Goal: Check status: Check status

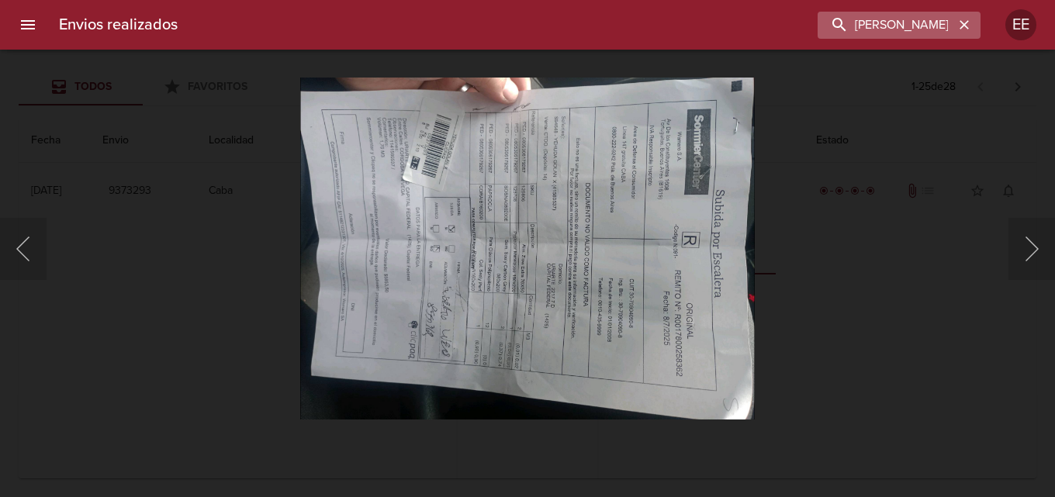
scroll to position [78, 0]
click at [966, 27] on icon "button" at bounding box center [963, 24] width 9 height 9
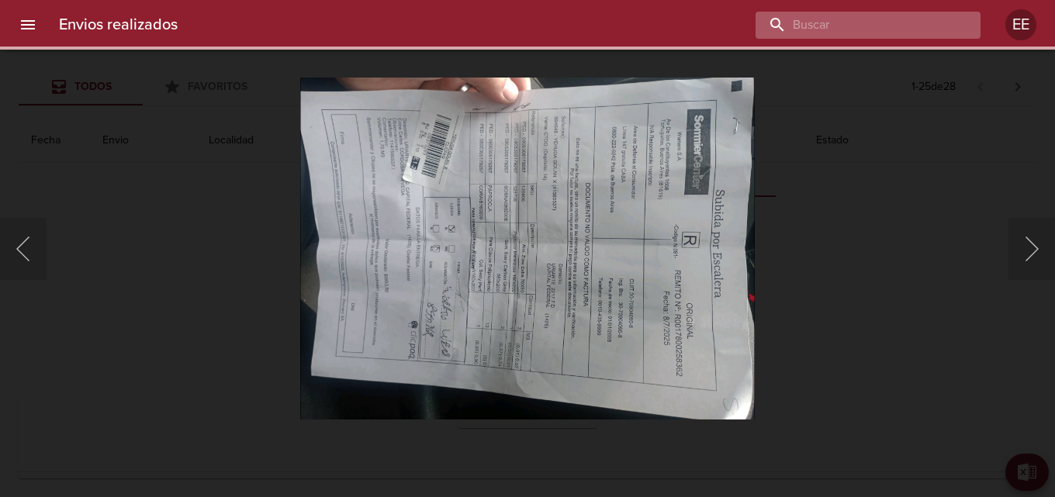
click at [876, 22] on input "buscar" at bounding box center [854, 25] width 199 height 27
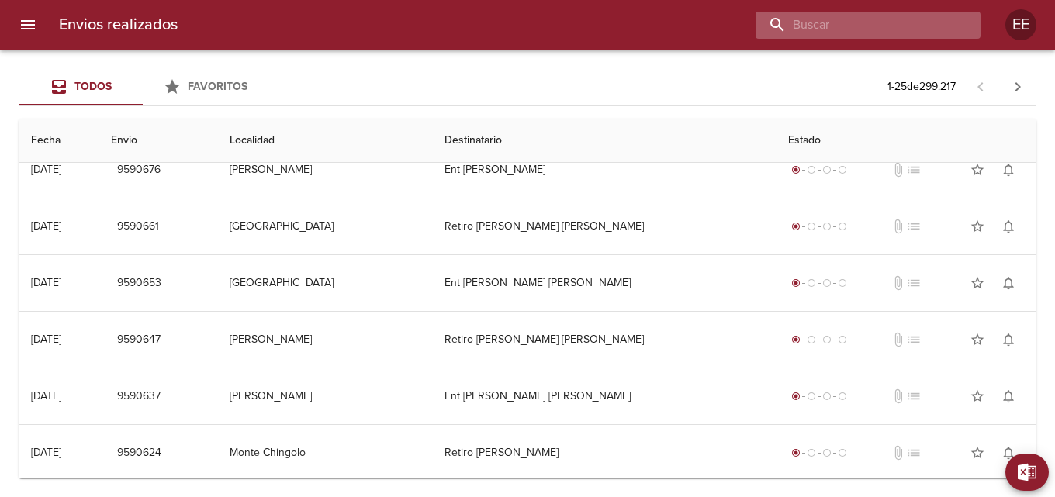
scroll to position [0, 0]
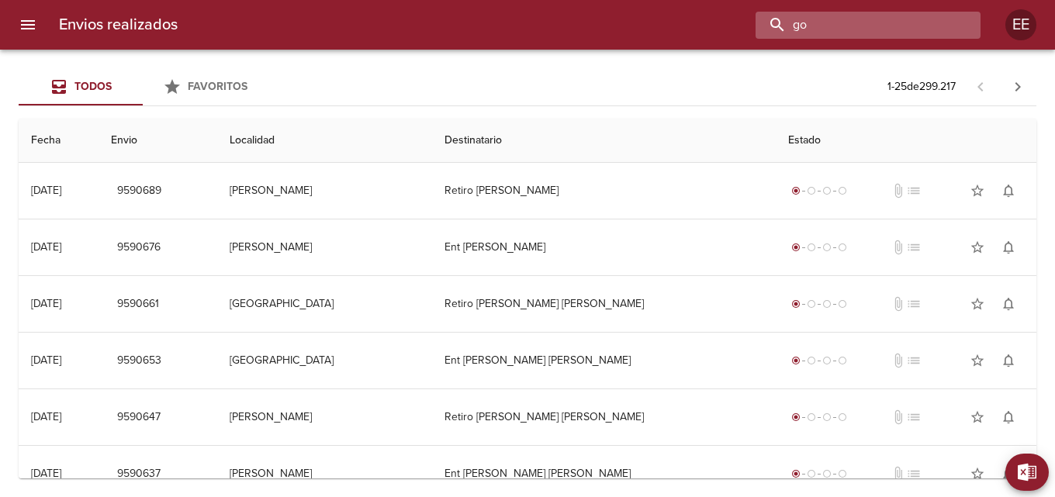
type input "g"
type input "[PERSON_NAME] [PERSON_NAME]"
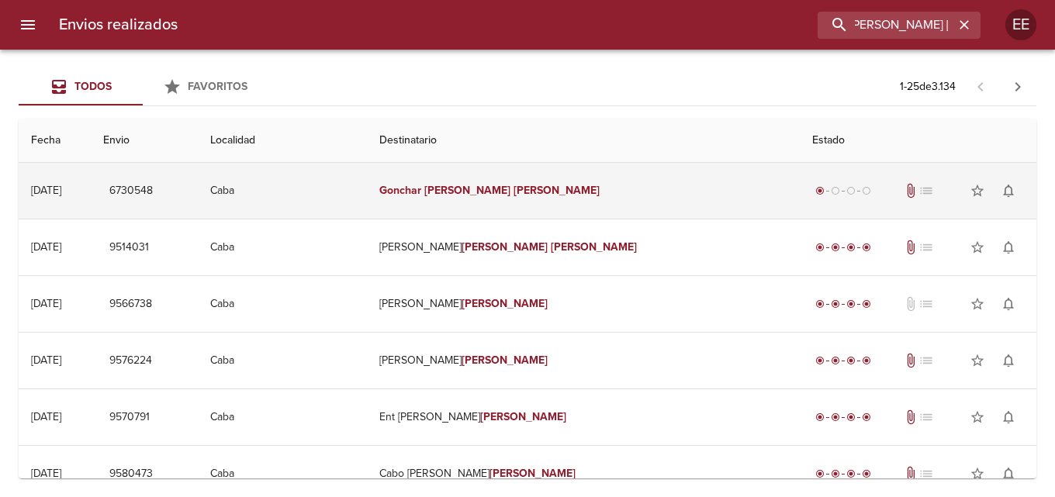
scroll to position [0, 0]
click at [543, 206] on td "[PERSON_NAME] [PERSON_NAME]" at bounding box center [583, 191] width 433 height 56
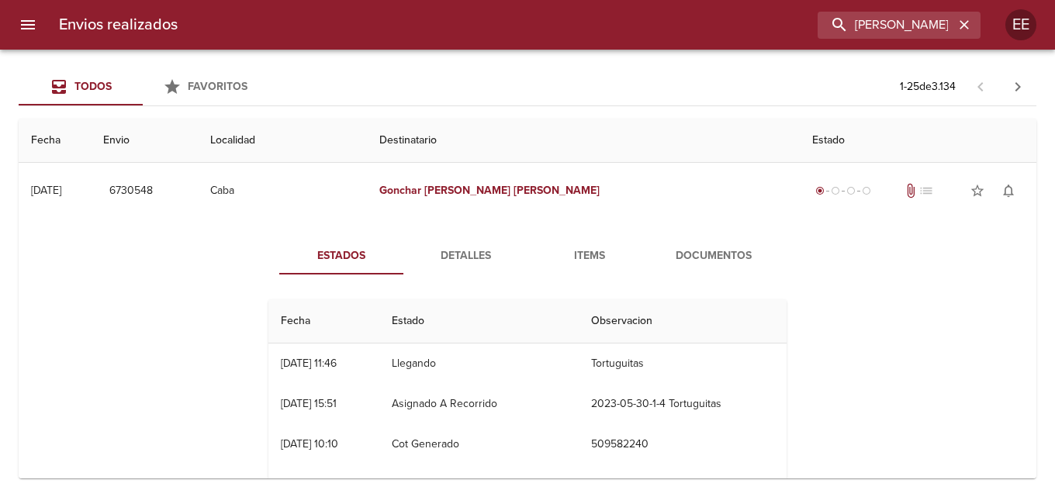
click at [438, 261] on span "Detalles" at bounding box center [465, 256] width 105 height 19
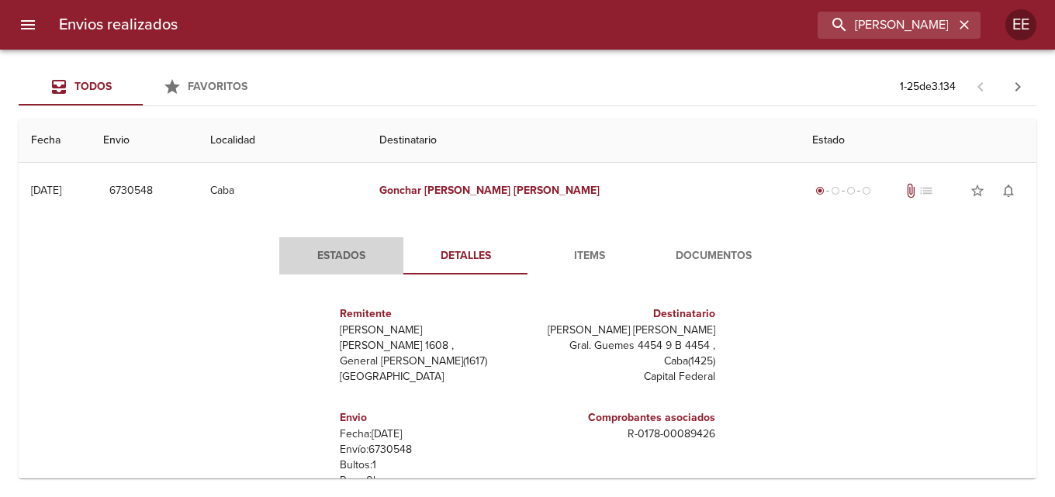
click at [357, 260] on span "Estados" at bounding box center [341, 256] width 105 height 19
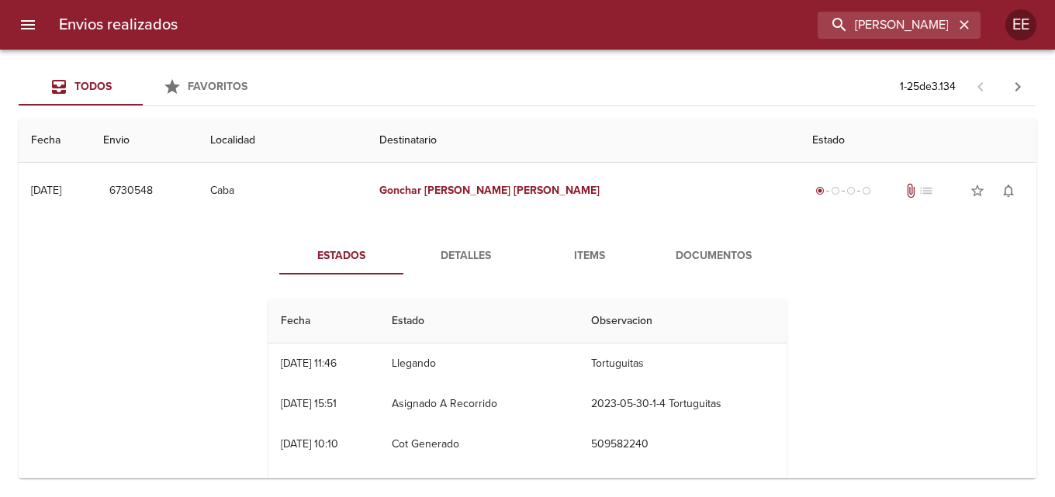
click at [592, 257] on span "Items" at bounding box center [589, 256] width 105 height 19
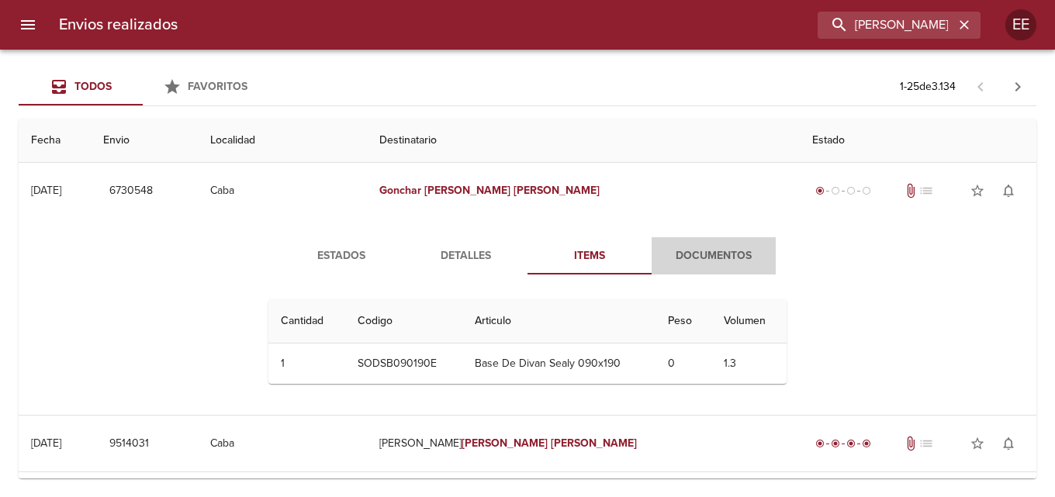
click at [718, 264] on span "Documentos" at bounding box center [713, 256] width 105 height 19
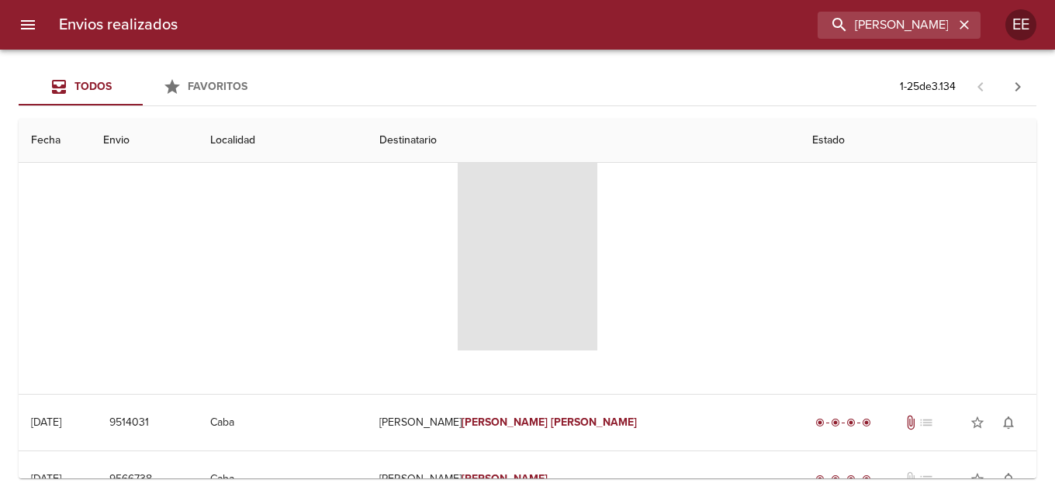
scroll to position [78, 0]
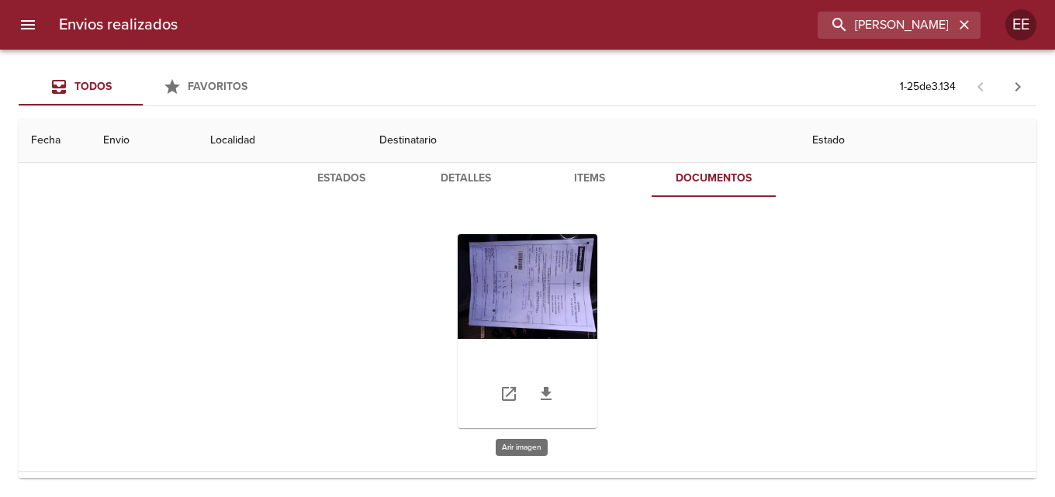
click at [552, 294] on div "Tabla de envíos del cliente" at bounding box center [528, 331] width 140 height 194
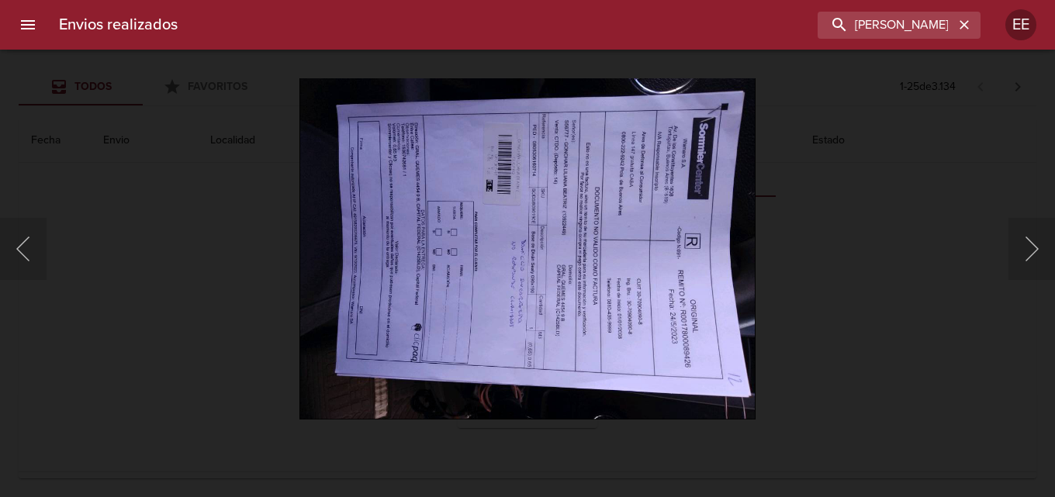
click at [552, 294] on img "Lightbox" at bounding box center [527, 249] width 456 height 342
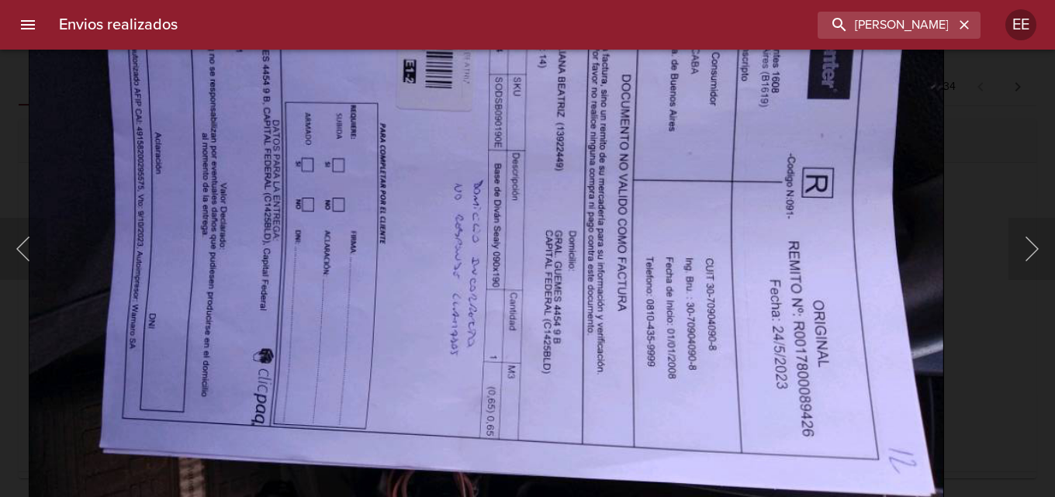
click at [523, 227] on img "Lightbox" at bounding box center [486, 198] width 915 height 687
